Goal: Use online tool/utility: Utilize a website feature to perform a specific function

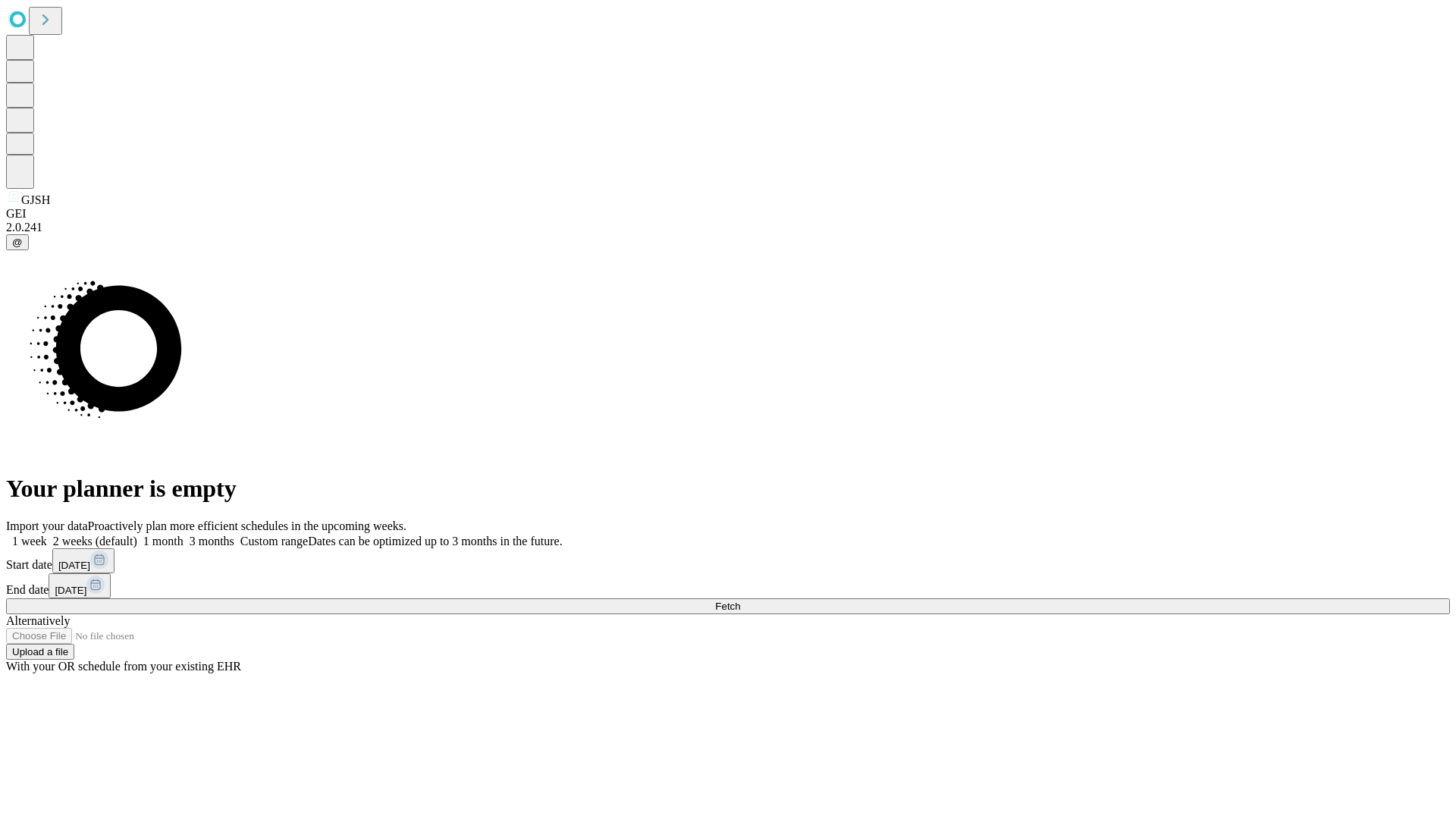
click at [740, 601] on span "Fetch" at bounding box center [727, 606] width 25 height 11
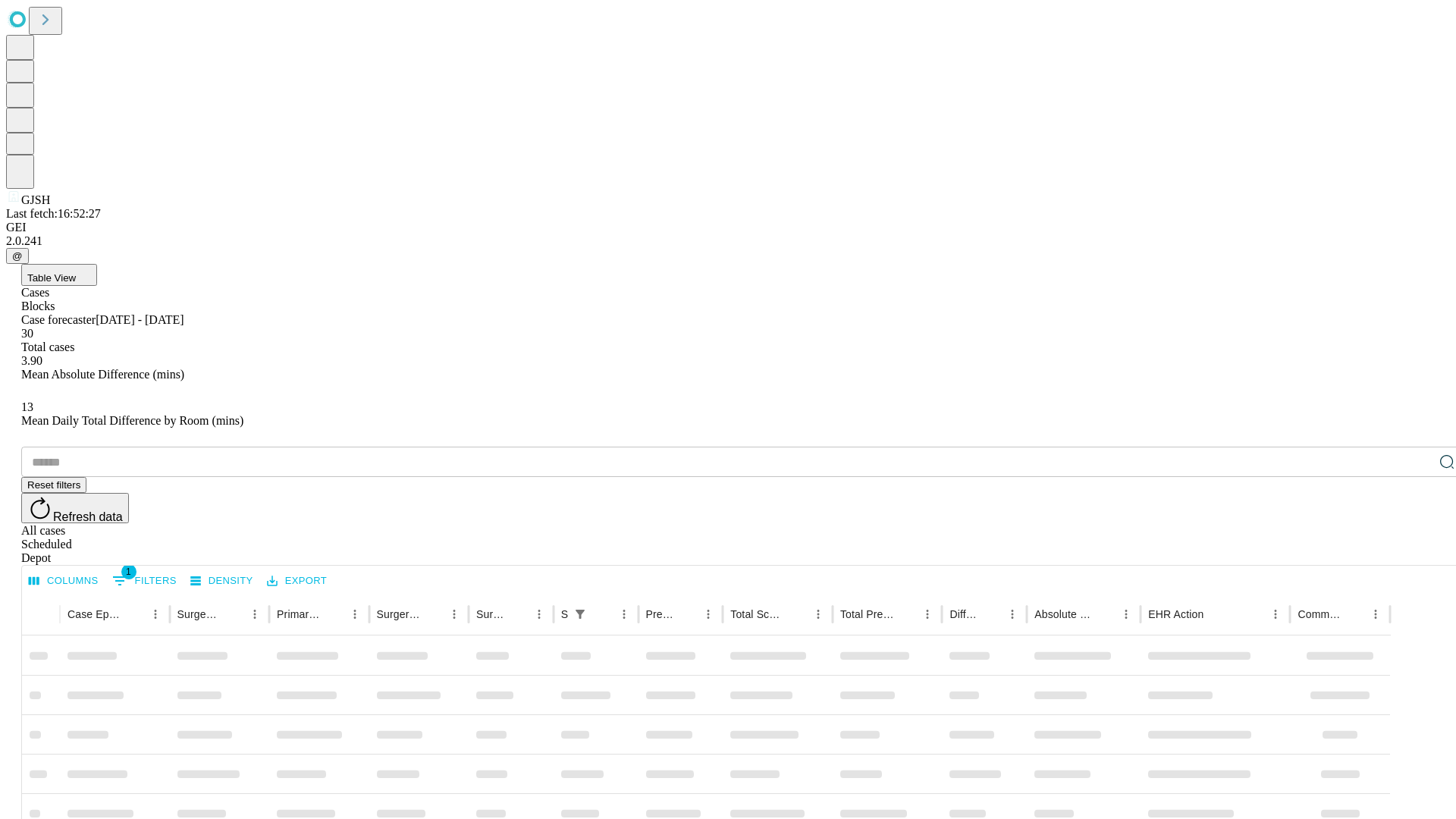
click at [1416, 551] on div "Depot" at bounding box center [743, 558] width 1444 height 14
